Goal: Task Accomplishment & Management: Use online tool/utility

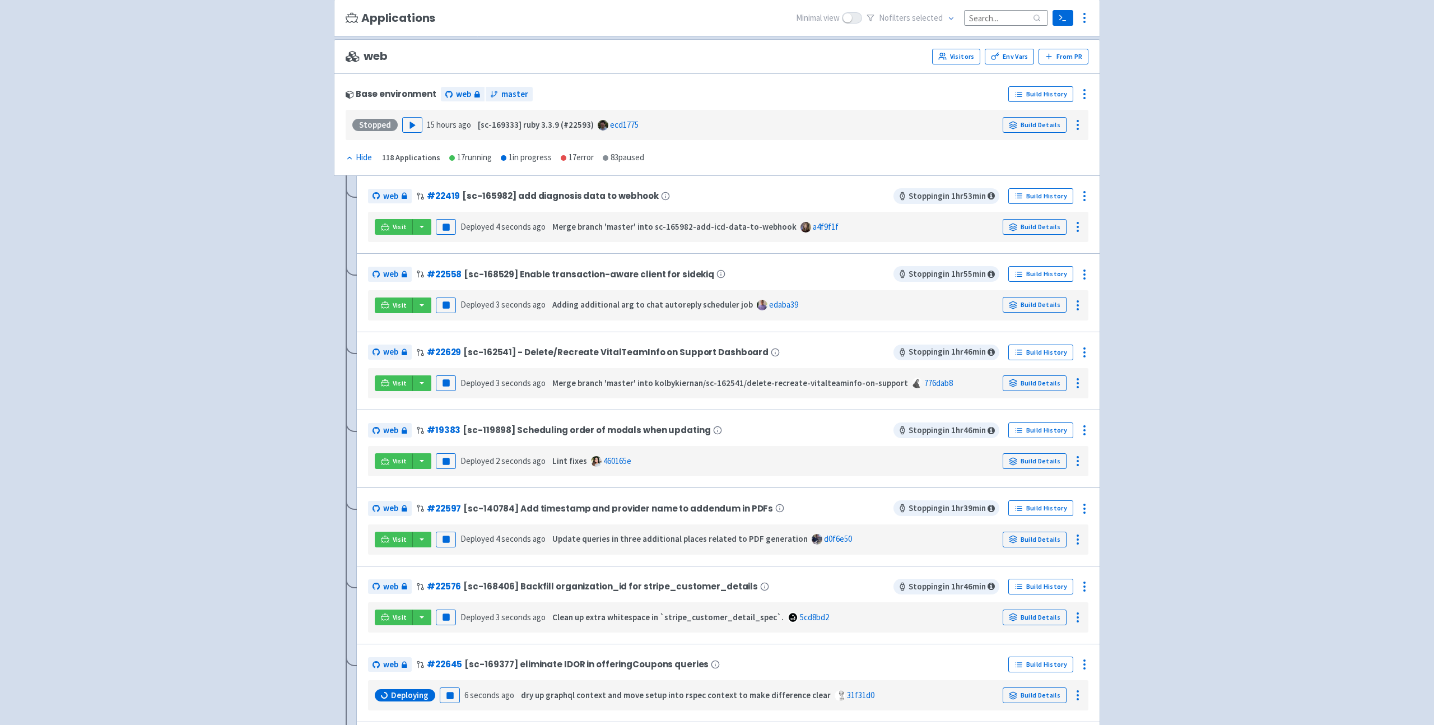
scroll to position [91, 0]
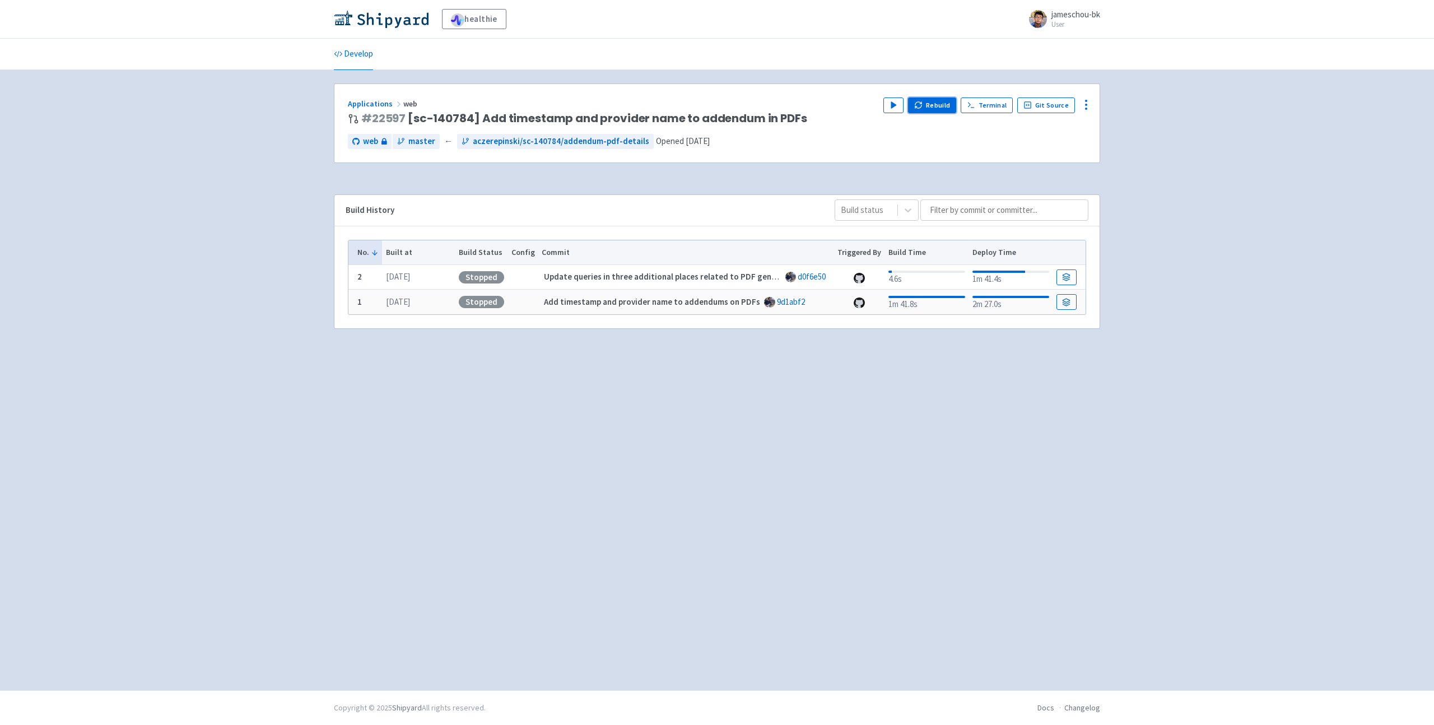
click at [918, 105] on button "Rebuild" at bounding box center [932, 105] width 48 height 16
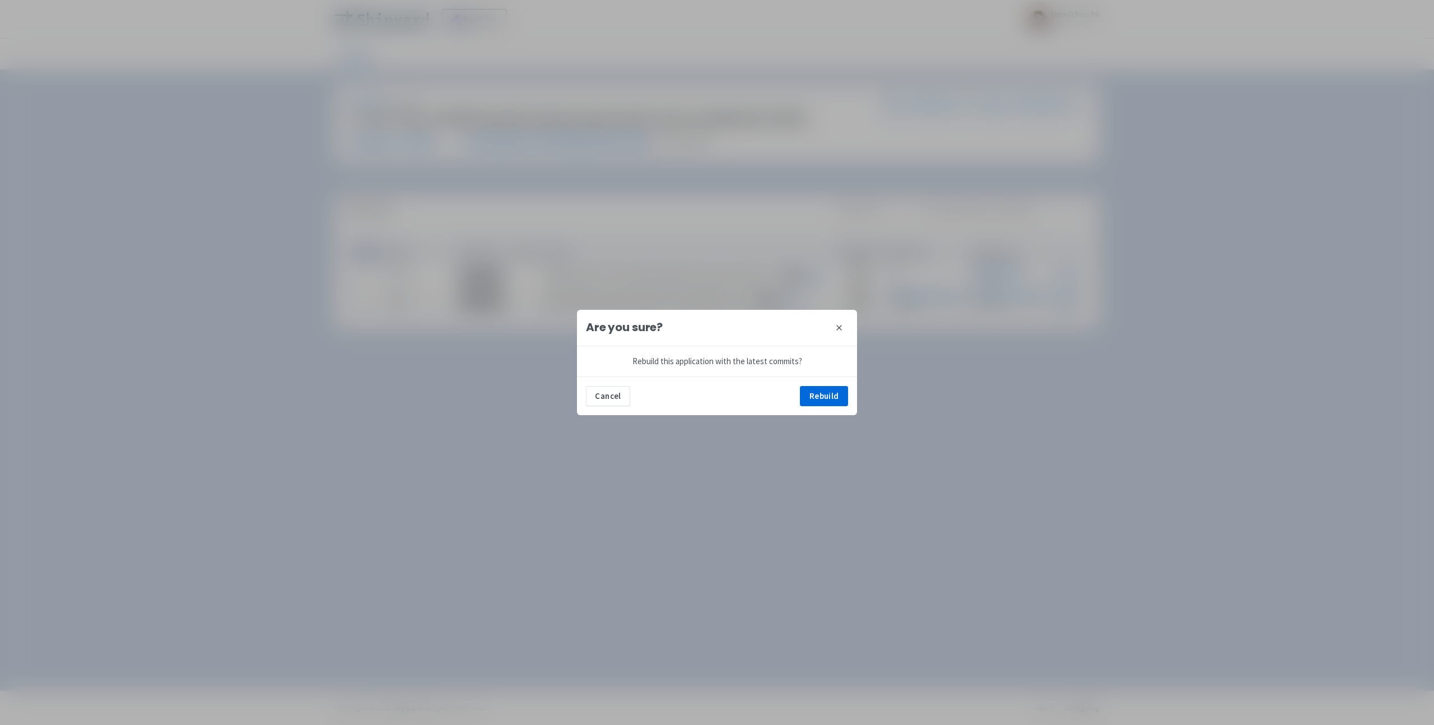
click at [825, 419] on div "Are you sure? close Rebuild this application with the latest commits? Cancel Re…" at bounding box center [717, 362] width 1434 height 725
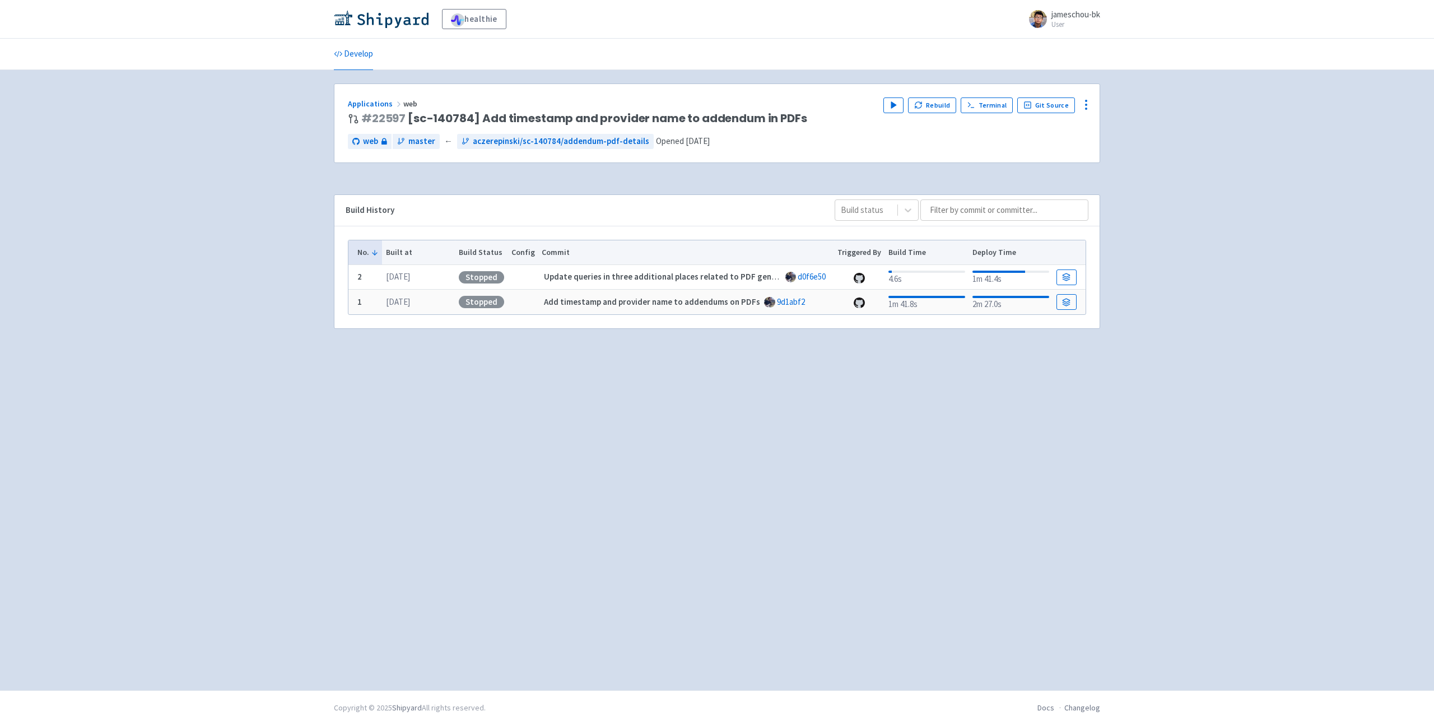
click at [935, 114] on div "Play Rebuild Terminal Git Source" at bounding box center [984, 111] width 203 height 28
click at [935, 110] on button "Rebuild" at bounding box center [932, 105] width 48 height 16
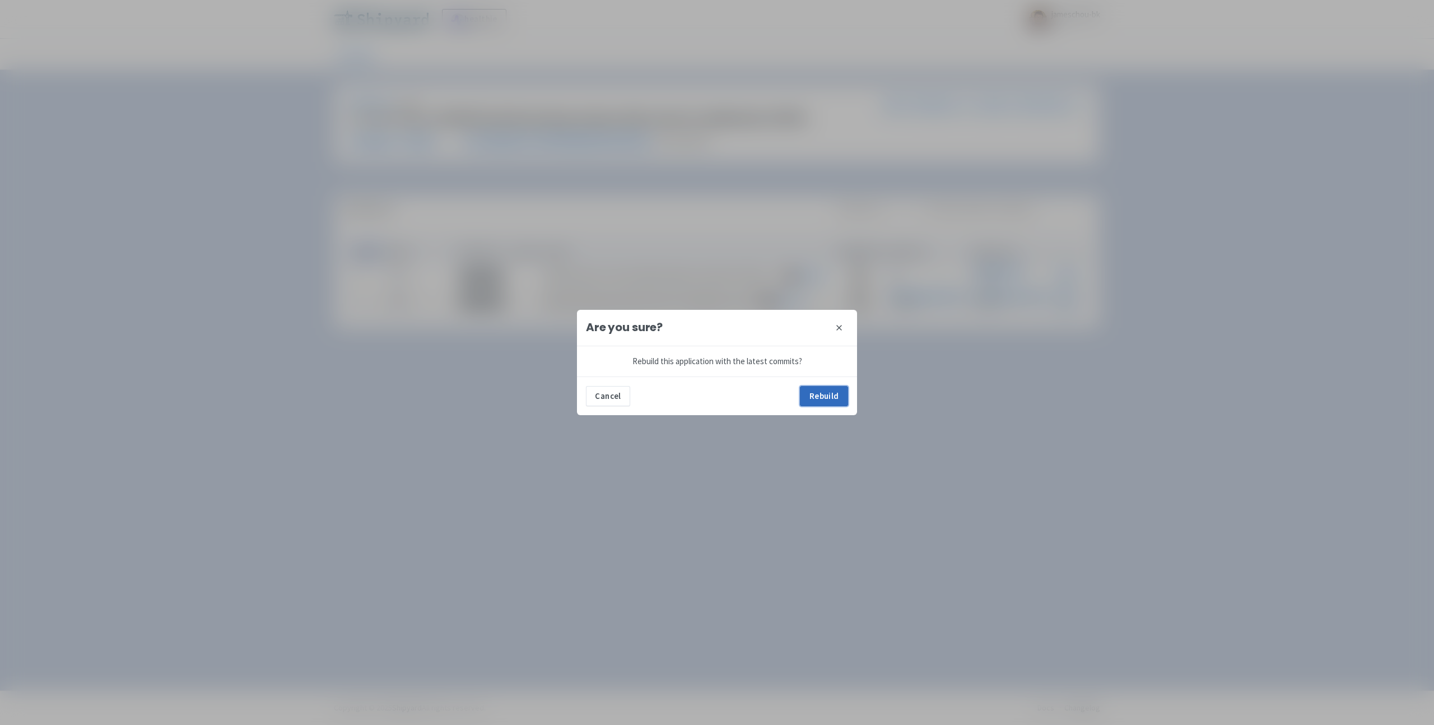
click at [828, 402] on button "Rebuild" at bounding box center [824, 396] width 48 height 20
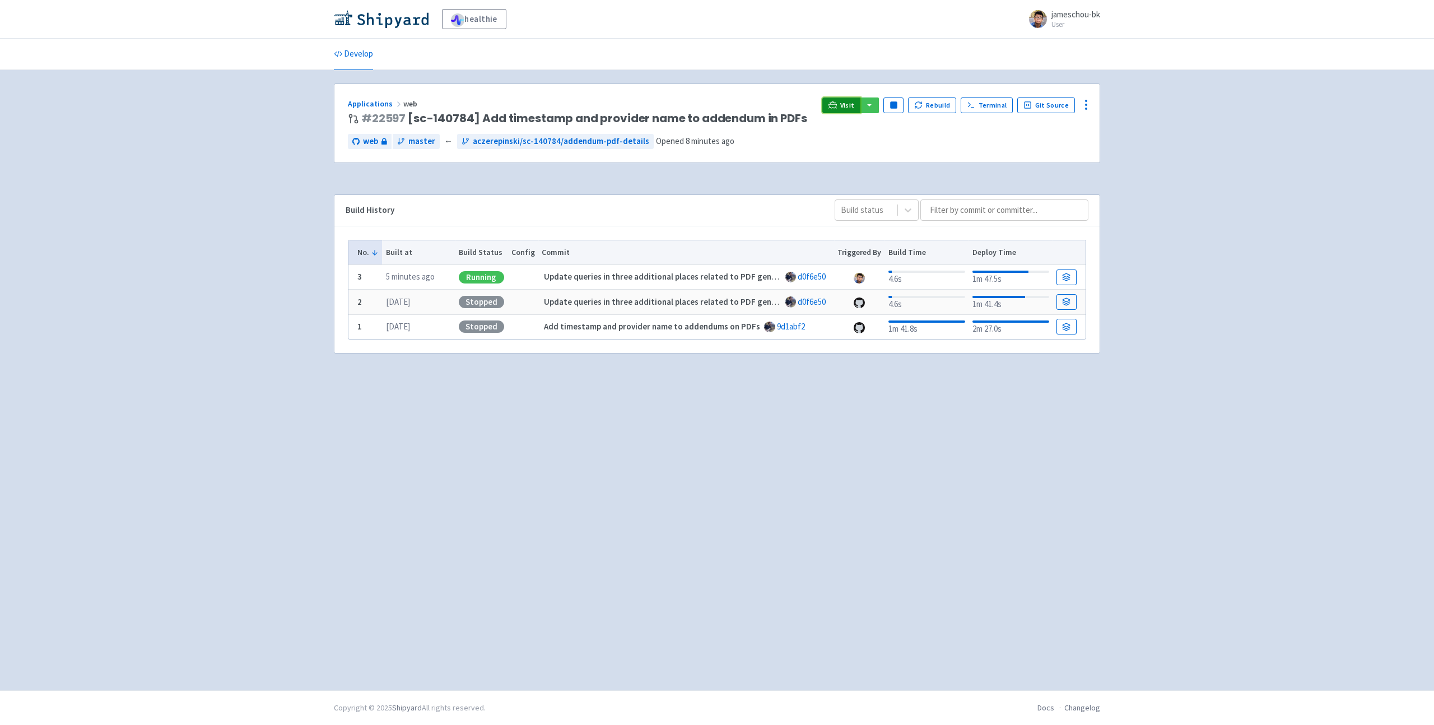
click at [843, 108] on link "Visit" at bounding box center [841, 105] width 38 height 16
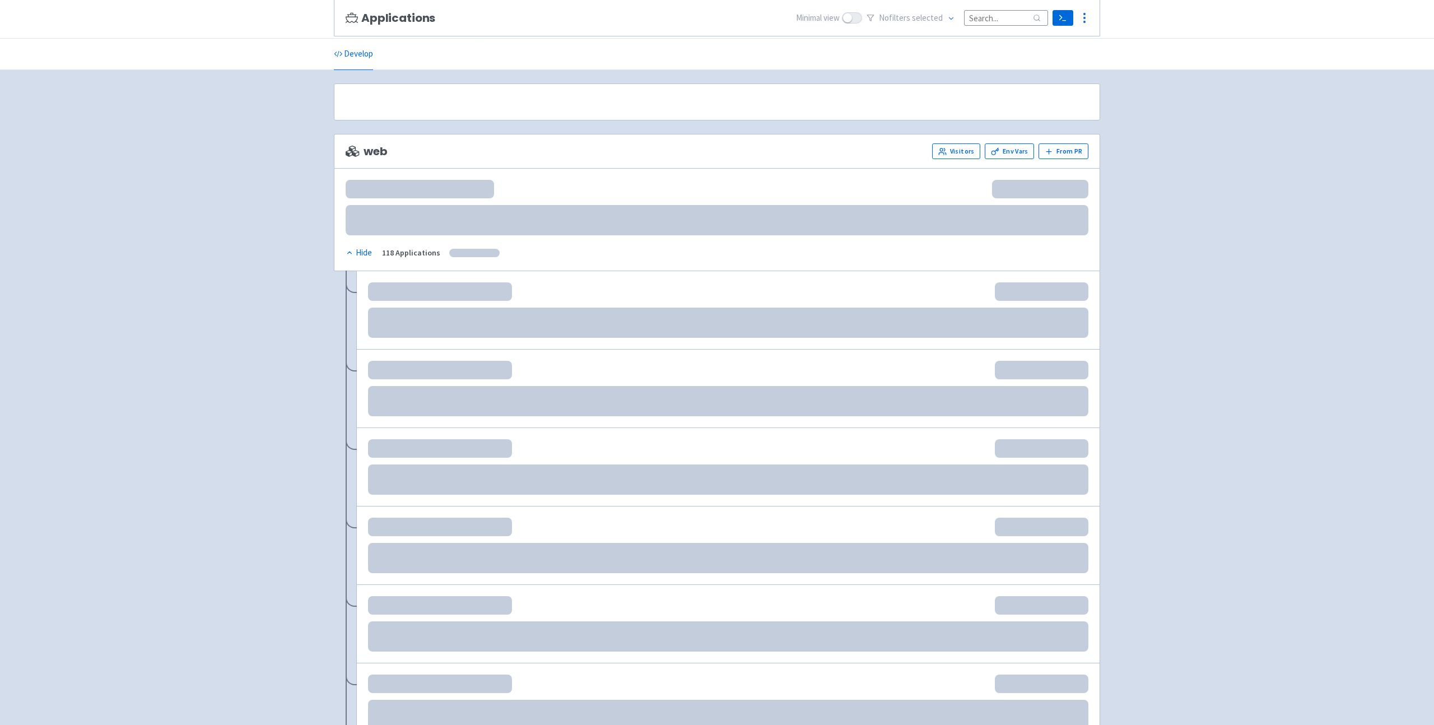
scroll to position [91, 0]
